Goal: Information Seeking & Learning: Learn about a topic

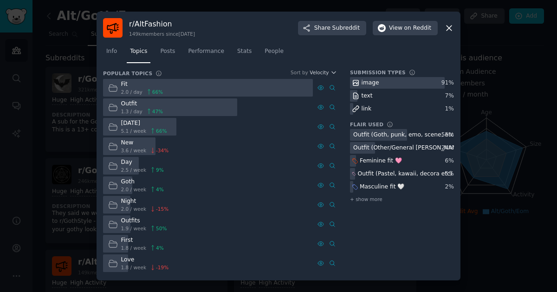
click at [448, 29] on icon at bounding box center [449, 28] width 5 height 5
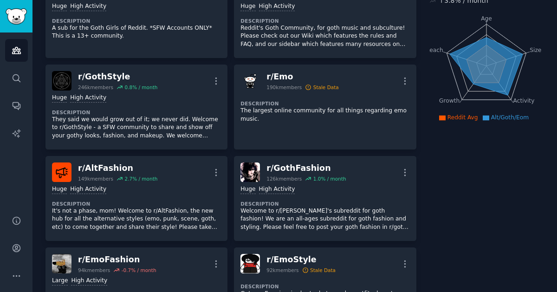
scroll to position [94, 0]
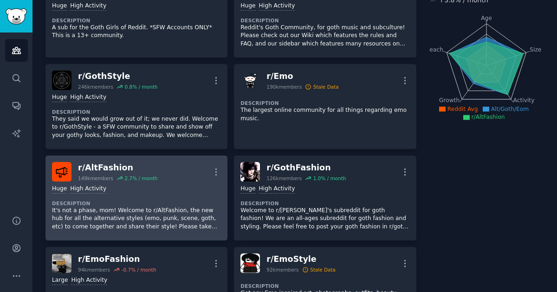
click at [140, 197] on div "Huge High Activity Description It's not a phase, mom! Welcome to r/AltFashion, …" at bounding box center [136, 208] width 169 height 52
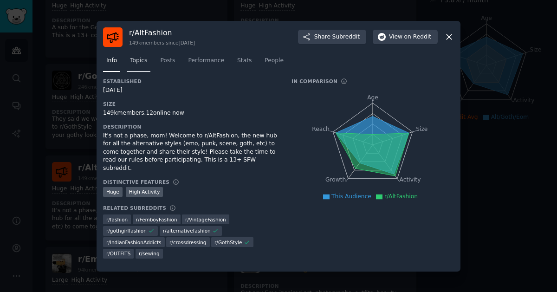
click at [142, 58] on span "Topics" at bounding box center [138, 61] width 17 height 8
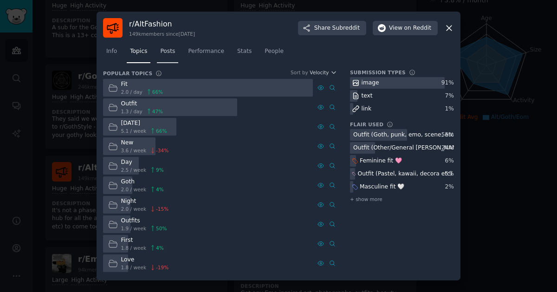
click at [168, 63] on link "Posts" at bounding box center [167, 53] width 21 height 19
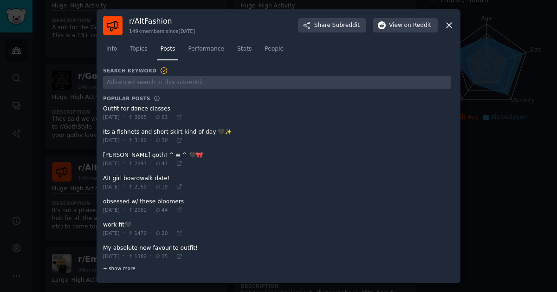
click at [120, 269] on span "+ show more" at bounding box center [119, 268] width 33 height 7
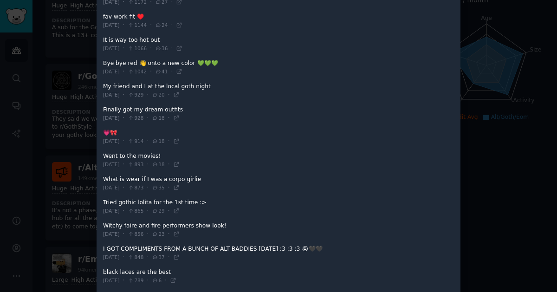
scroll to position [412, 0]
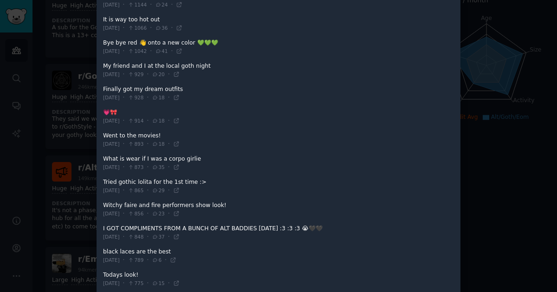
click at [537, 62] on div at bounding box center [278, 146] width 557 height 292
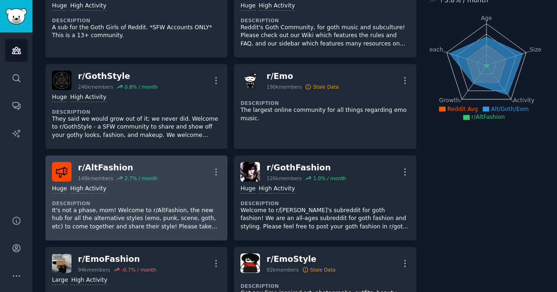
click at [172, 207] on p "It's not a phase, mom! Welcome to r/AltFashion, the new hub for all the alterna…" at bounding box center [136, 219] width 169 height 25
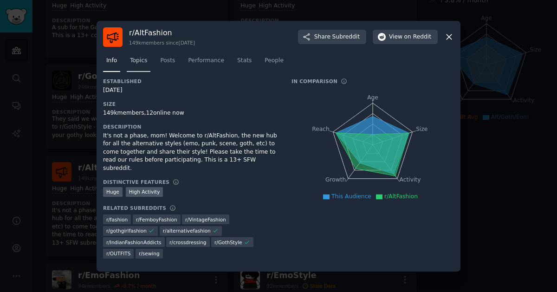
click at [147, 61] on link "Topics" at bounding box center [139, 62] width 24 height 19
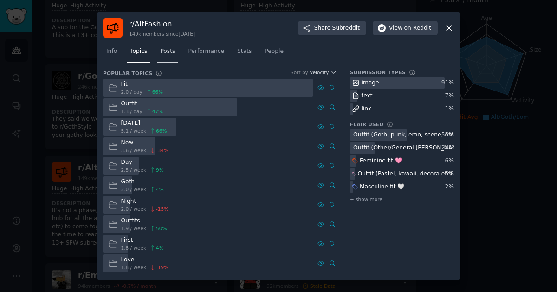
click at [167, 52] on span "Posts" at bounding box center [167, 51] width 15 height 8
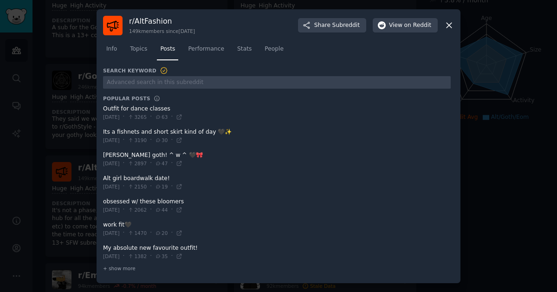
click at [75, 65] on div at bounding box center [278, 146] width 557 height 292
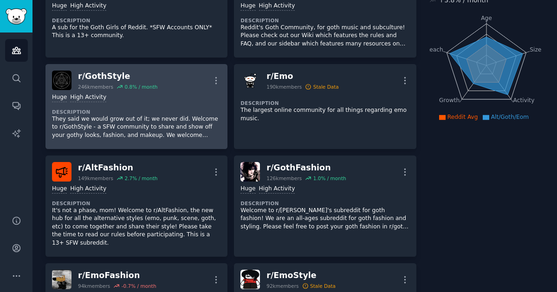
click at [136, 97] on div "Huge High Activity" at bounding box center [136, 97] width 169 height 9
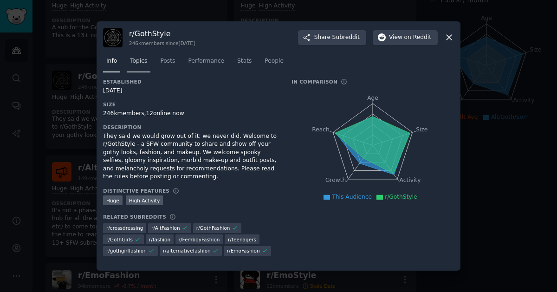
click at [138, 64] on span "Topics" at bounding box center [138, 61] width 17 height 8
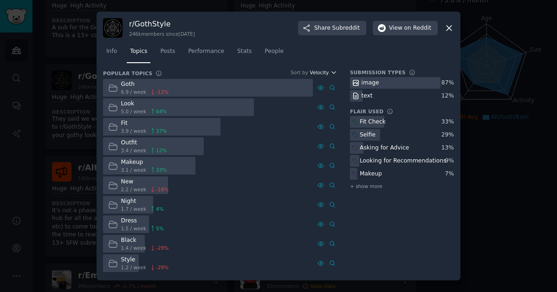
click at [330, 74] on button "Velocity" at bounding box center [323, 72] width 27 height 7
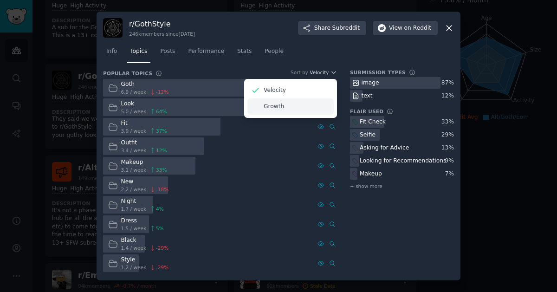
click at [273, 109] on p "Growth" at bounding box center [274, 107] width 20 height 8
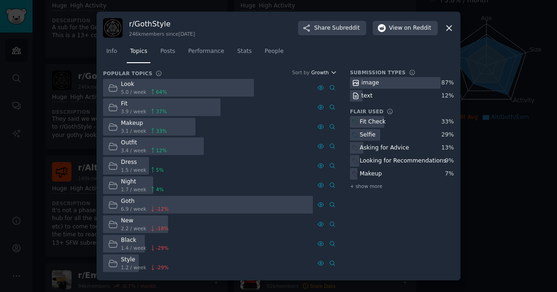
click at [335, 72] on icon "button" at bounding box center [334, 73] width 4 height 2
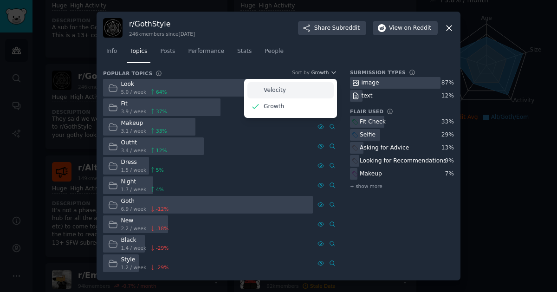
click at [276, 91] on p "Velocity" at bounding box center [275, 90] width 22 height 8
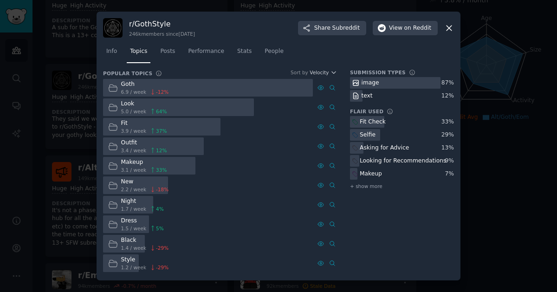
click at [450, 31] on icon at bounding box center [450, 28] width 10 height 10
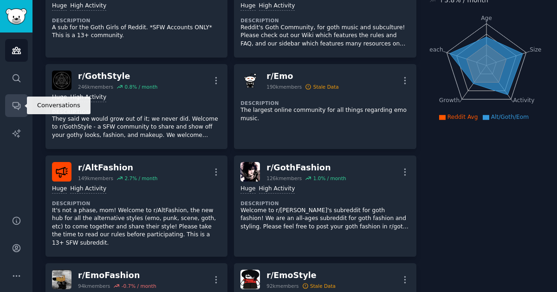
click at [17, 112] on link "Conversations" at bounding box center [16, 105] width 23 height 23
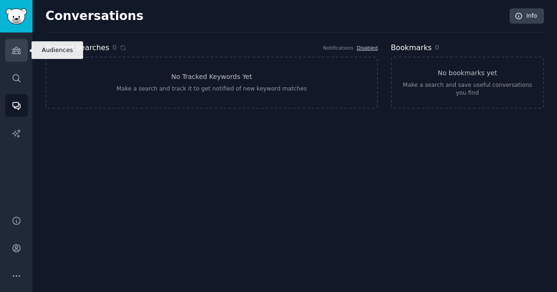
click at [14, 52] on icon "Sidebar" at bounding box center [16, 50] width 8 height 7
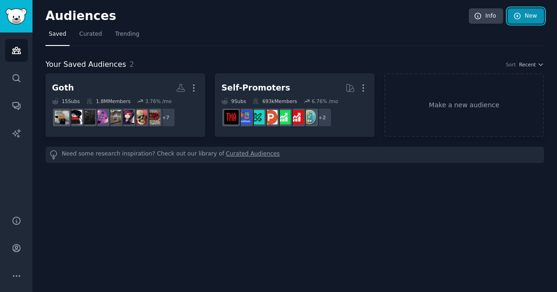
click at [528, 20] on link "New" at bounding box center [526, 16] width 36 height 16
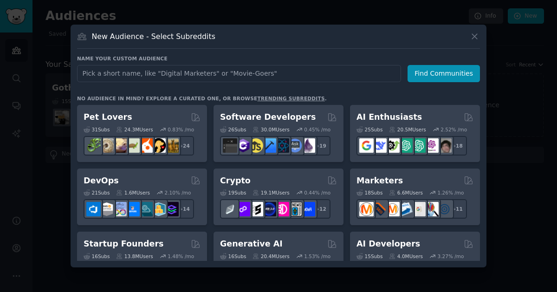
click at [509, 102] on div at bounding box center [278, 146] width 557 height 292
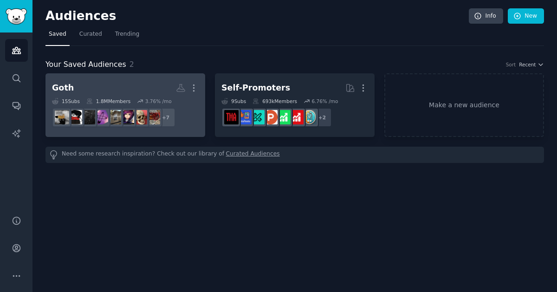
click at [105, 92] on h2 "Goth More" at bounding box center [125, 88] width 147 height 16
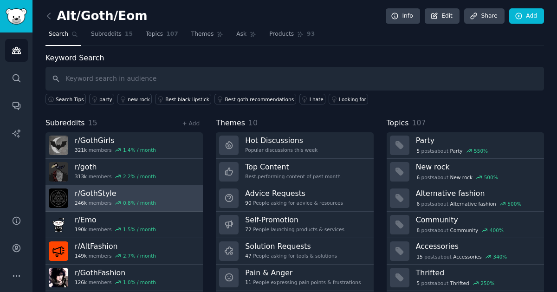
scroll to position [26, 0]
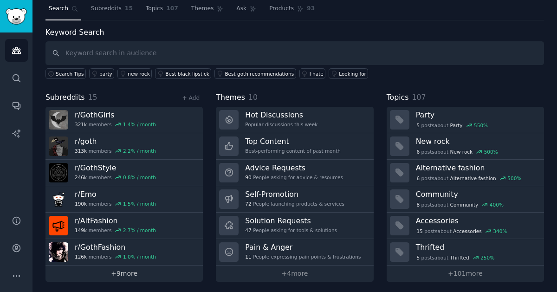
click at [123, 267] on link "+ 9 more" at bounding box center [124, 274] width 157 height 16
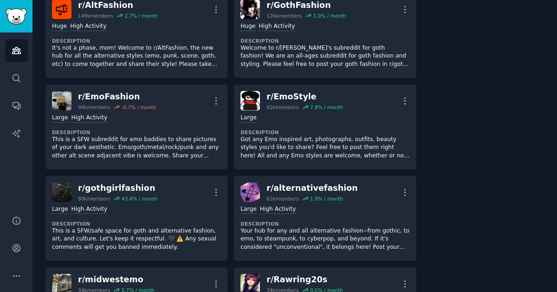
scroll to position [257, 0]
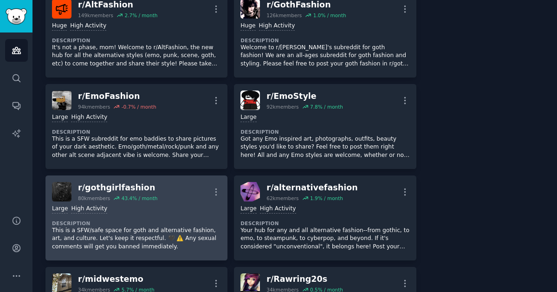
click at [104, 229] on p "This is a SFW/safe space for goth and alternative fashion, art, and culture. Le…" at bounding box center [136, 239] width 169 height 25
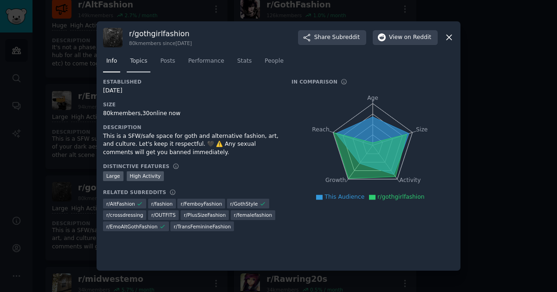
click at [142, 60] on span "Topics" at bounding box center [138, 61] width 17 height 8
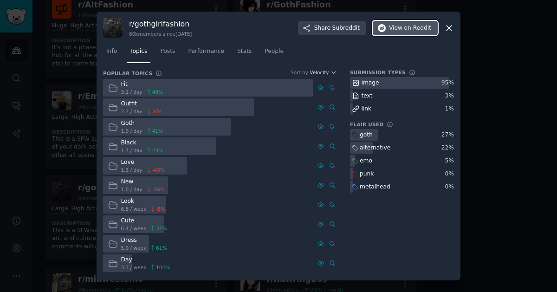
click at [404, 30] on span "View on Reddit" at bounding box center [410, 28] width 42 height 8
